Goal: Task Accomplishment & Management: Use online tool/utility

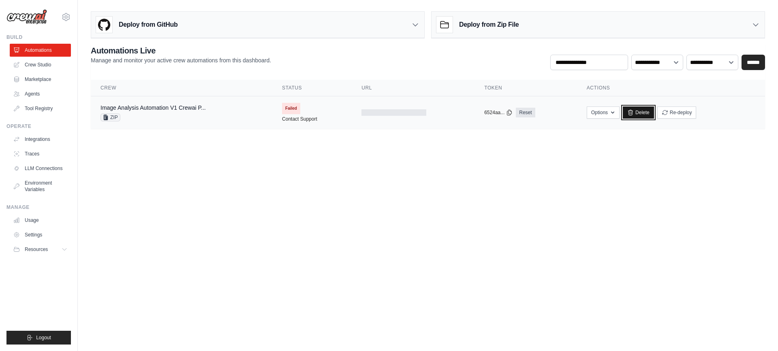
click at [640, 112] on link "Delete" at bounding box center [638, 113] width 31 height 12
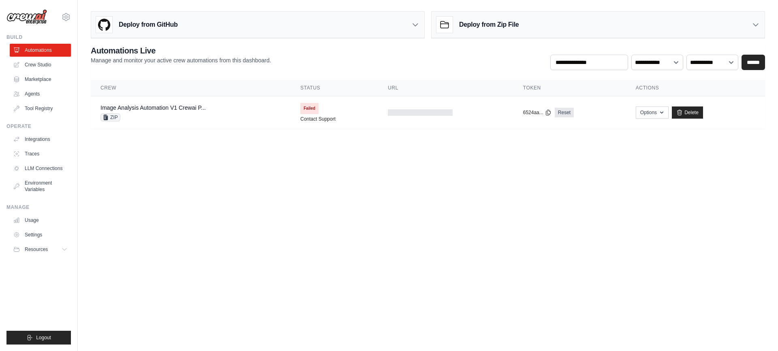
drag, startPoint x: 0, startPoint y: 0, endPoint x: 90, endPoint y: 75, distance: 117.4
click at [90, 75] on div "Deploy from GitHub Deploy your project directly from GitHub. Select a repositor…" at bounding box center [428, 68] width 700 height 121
click at [1, 74] on div "[EMAIL_ADDRESS][DOMAIN_NAME] Settings Build Automations Crew Studio Marketplace…" at bounding box center [39, 175] width 78 height 351
click at [692, 111] on link "Delete" at bounding box center [687, 113] width 31 height 12
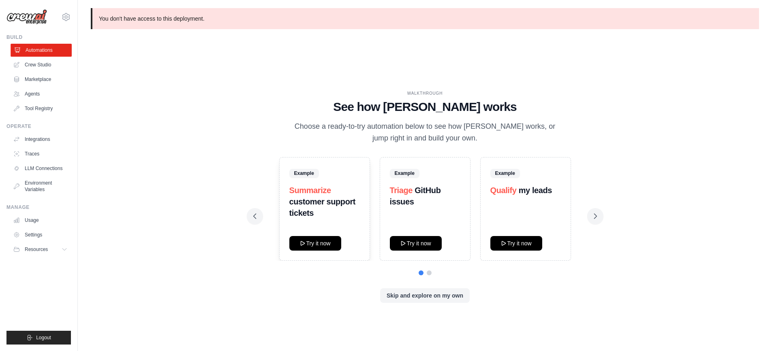
click at [47, 53] on link "Automations" at bounding box center [41, 50] width 61 height 13
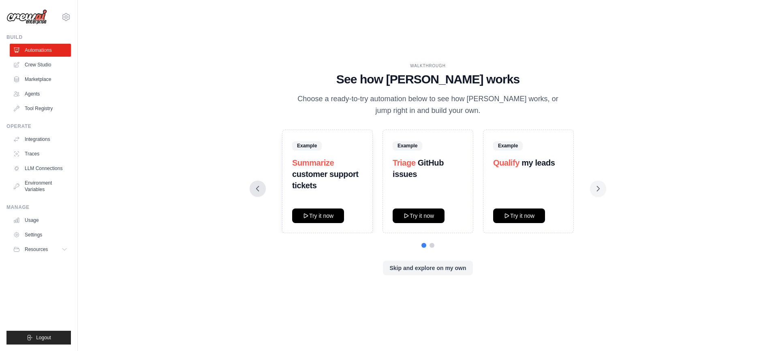
click at [256, 191] on icon at bounding box center [258, 189] width 8 height 8
click at [421, 270] on button "Skip and explore on my own" at bounding box center [428, 268] width 90 height 15
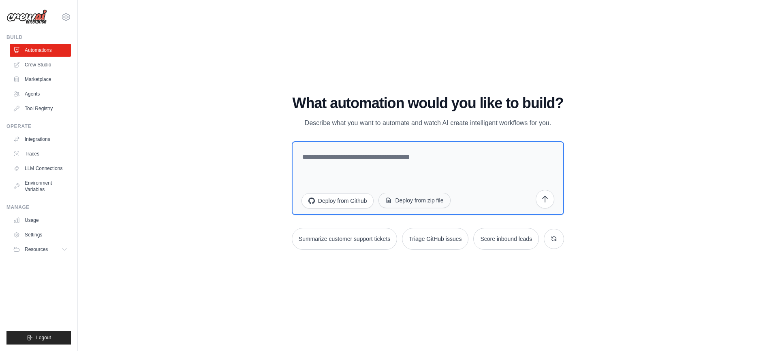
click at [412, 195] on button "Deploy from zip file" at bounding box center [415, 200] width 72 height 15
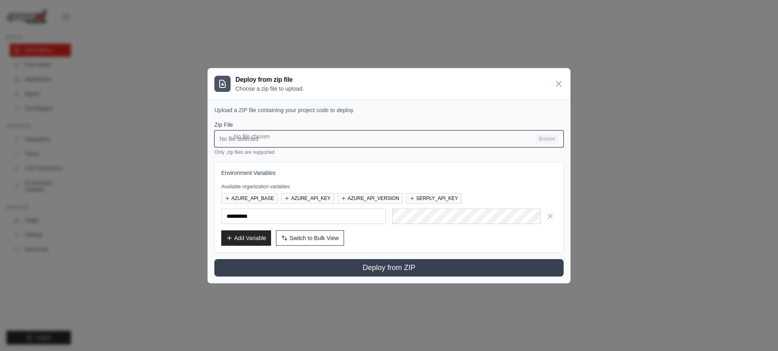
click at [546, 136] on input "No file selected Browse" at bounding box center [388, 138] width 349 height 17
type input "**********"
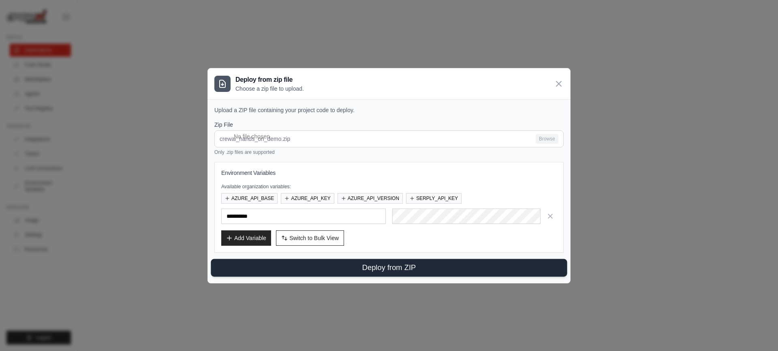
click at [385, 271] on button "Deploy from ZIP" at bounding box center [389, 268] width 356 height 18
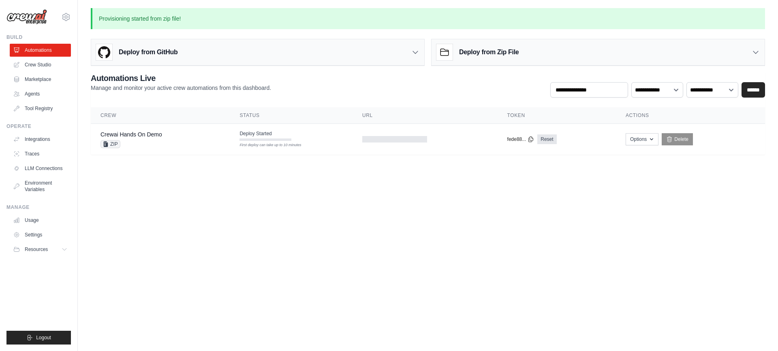
click at [384, 244] on body "prithikaadhavan2003@gmail.com Settings Build Automations Crew Studio Resources …" at bounding box center [389, 175] width 778 height 351
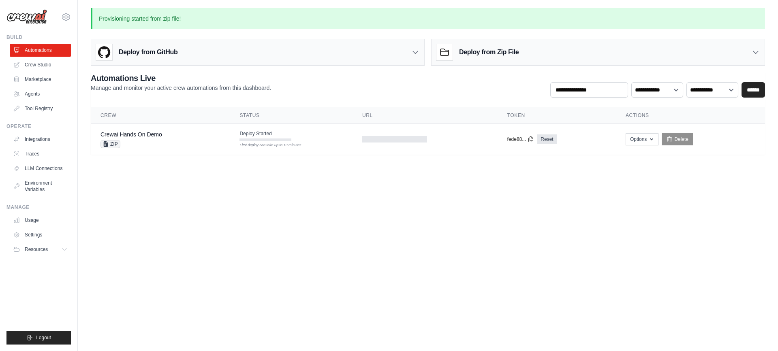
click at [384, 244] on body "prithikaadhavan2003@gmail.com Settings Build Automations Crew Studio Resources …" at bounding box center [389, 175] width 778 height 351
drag, startPoint x: 384, startPoint y: 244, endPoint x: 377, endPoint y: 240, distance: 7.8
click at [377, 240] on body "prithikaadhavan2003@gmail.com Settings Build Automations Crew Studio Resources …" at bounding box center [389, 175] width 778 height 351
drag, startPoint x: 377, startPoint y: 240, endPoint x: 382, endPoint y: 235, distance: 6.9
click at [377, 240] on body "prithikaadhavan2003@gmail.com Settings Build Automations Crew Studio Resources …" at bounding box center [389, 175] width 778 height 351
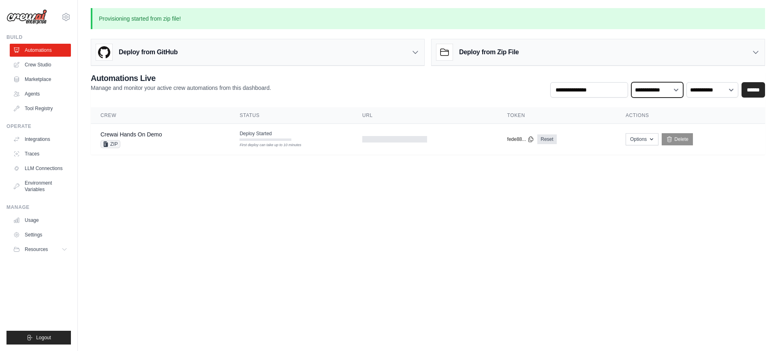
click at [675, 89] on select "**********" at bounding box center [657, 89] width 52 height 15
click at [700, 106] on div "**********" at bounding box center [428, 114] width 674 height 82
click at [535, 137] on div "fede88... Reset" at bounding box center [556, 140] width 99 height 10
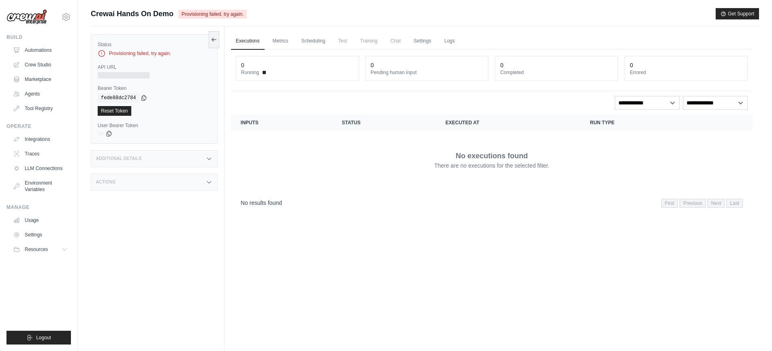
click at [168, 162] on div "Additional Details" at bounding box center [154, 158] width 127 height 17
click at [154, 226] on div "Actions" at bounding box center [154, 230] width 127 height 17
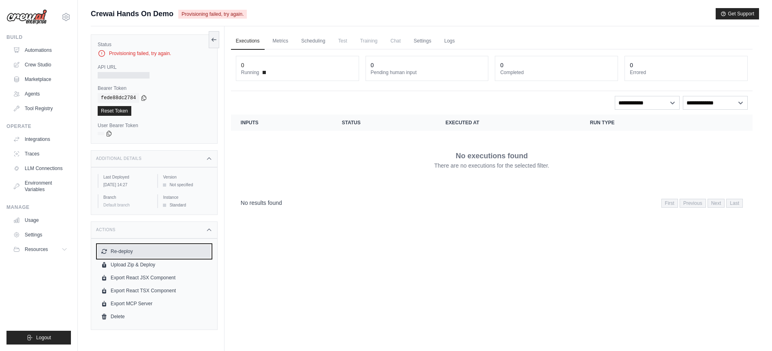
click at [145, 253] on button "Re-deploy" at bounding box center [154, 251] width 113 height 13
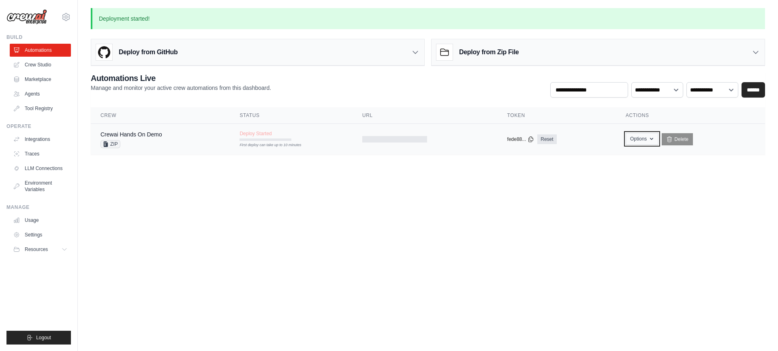
click at [650, 139] on icon "button" at bounding box center [651, 139] width 6 height 6
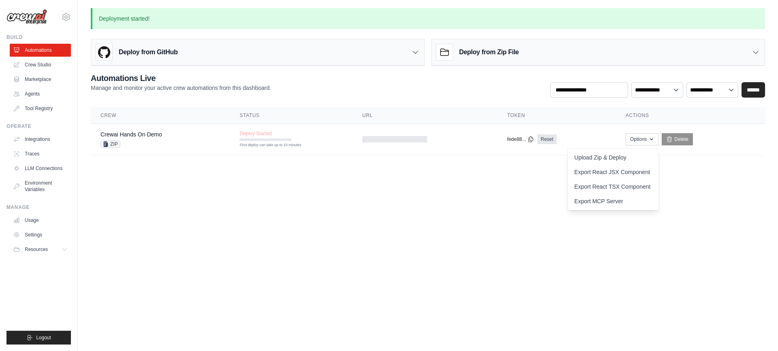
click at [544, 235] on body "prithikaadhavan2003@gmail.com Settings Build Automations Crew Studio Resources …" at bounding box center [389, 175] width 778 height 351
click at [416, 56] on icon at bounding box center [415, 52] width 8 height 8
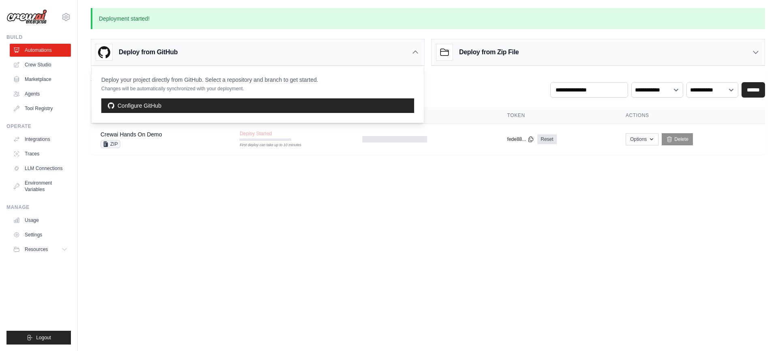
click at [755, 48] on icon at bounding box center [756, 52] width 8 height 8
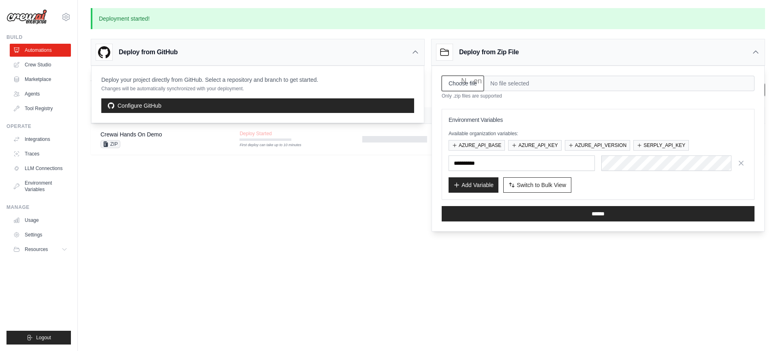
click at [473, 83] on input "Choose file" at bounding box center [463, 83] width 42 height 15
type input "**********"
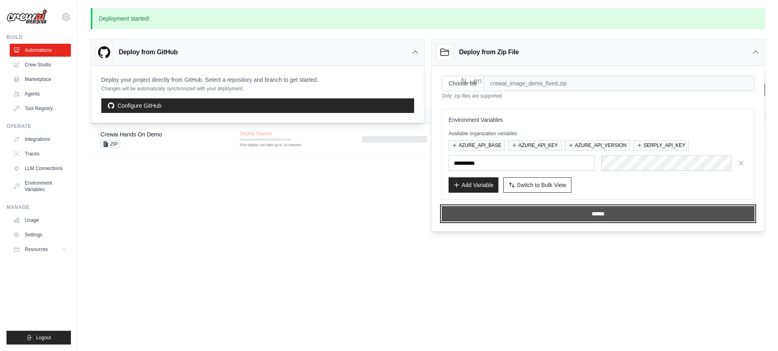
click at [592, 216] on input "******" at bounding box center [598, 213] width 313 height 15
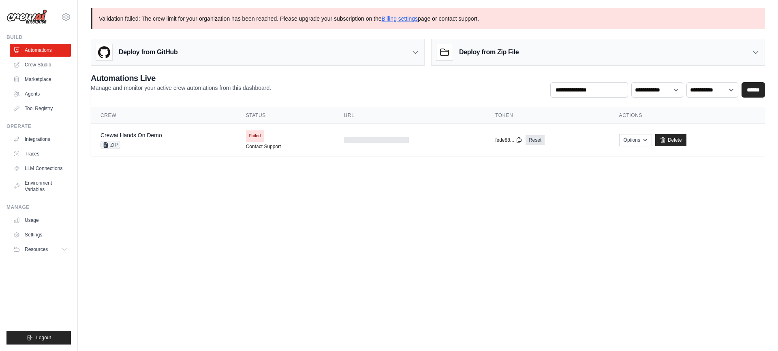
click at [579, 214] on body "prithikaadhavan2003@gmail.com Settings Build Automations Crew Studio Resources …" at bounding box center [389, 175] width 778 height 351
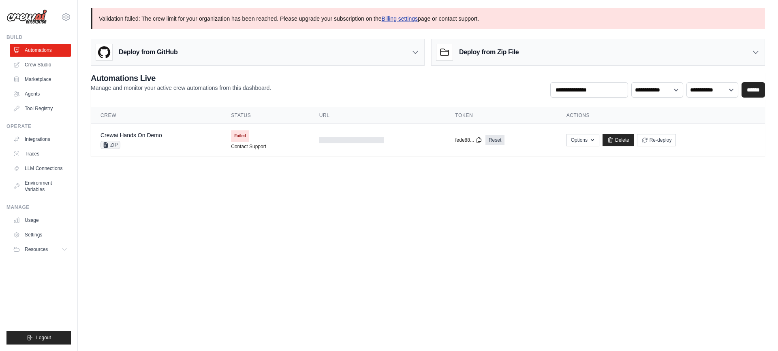
click at [395, 19] on link "Billing settings" at bounding box center [400, 18] width 36 height 6
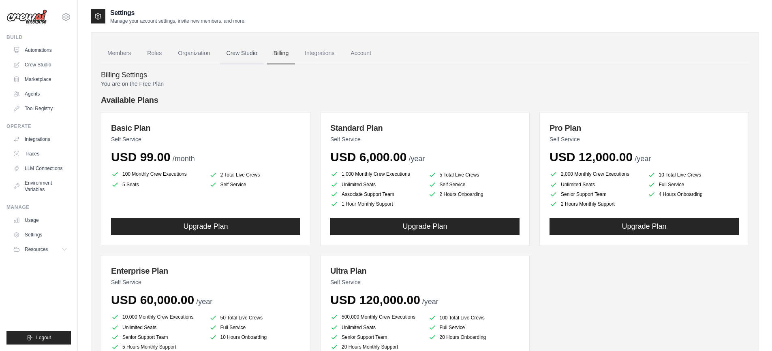
click at [227, 53] on link "Crew Studio" at bounding box center [242, 54] width 44 height 22
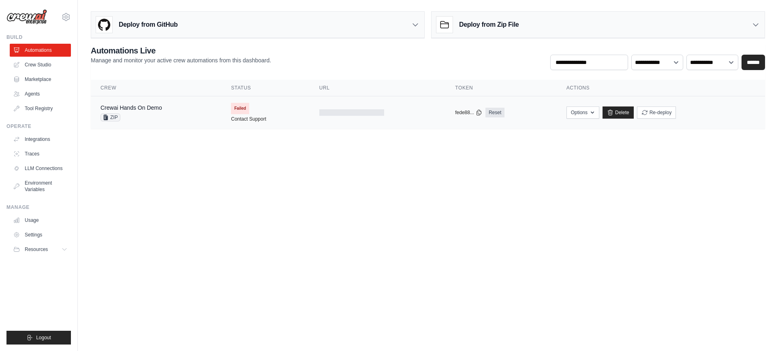
click at [242, 105] on span "Failed" at bounding box center [240, 108] width 18 height 11
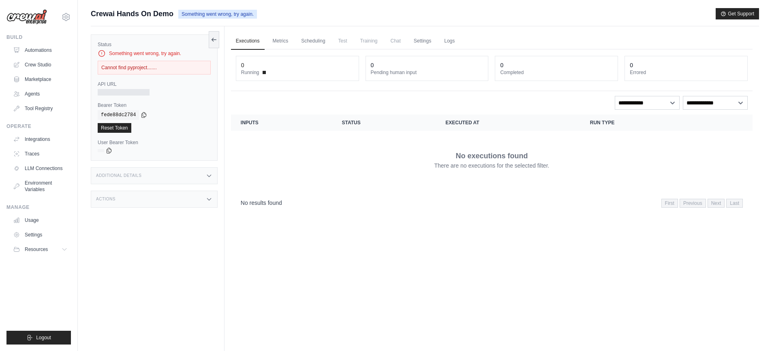
click at [156, 69] on div "Cannot find pyproject......." at bounding box center [154, 68] width 113 height 14
click at [100, 56] on icon at bounding box center [102, 54] width 6 height 6
drag, startPoint x: 100, startPoint y: 56, endPoint x: 313, endPoint y: 177, distance: 244.9
click at [313, 177] on div "No executions found There are no executions for the selected filter." at bounding box center [492, 159] width 502 height 45
